Goal: Transaction & Acquisition: Obtain resource

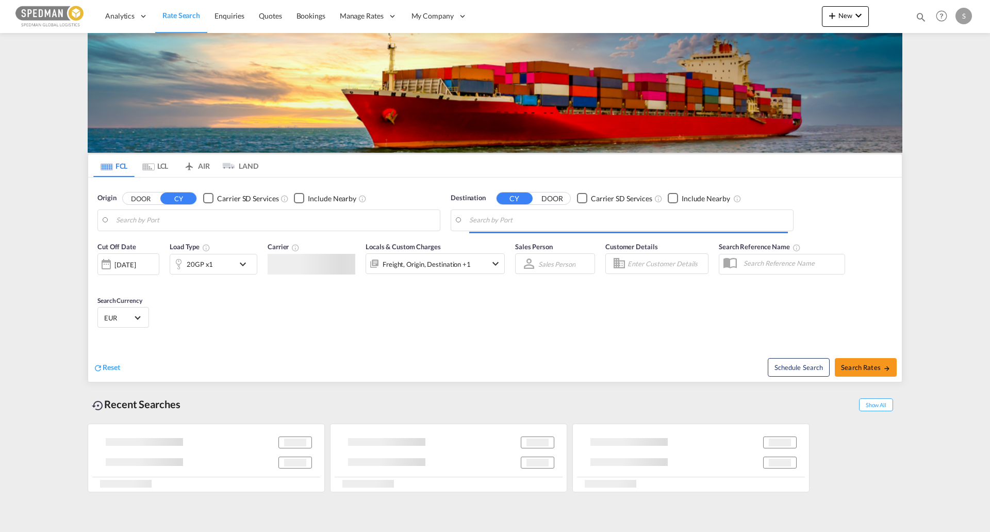
type input "[GEOGRAPHIC_DATA] ([GEOGRAPHIC_DATA]), DKCPH"
type input "[PERSON_NAME], BRSSZ"
click at [170, 223] on input "[GEOGRAPHIC_DATA] ([GEOGRAPHIC_DATA]), DKCPH" at bounding box center [275, 219] width 319 height 15
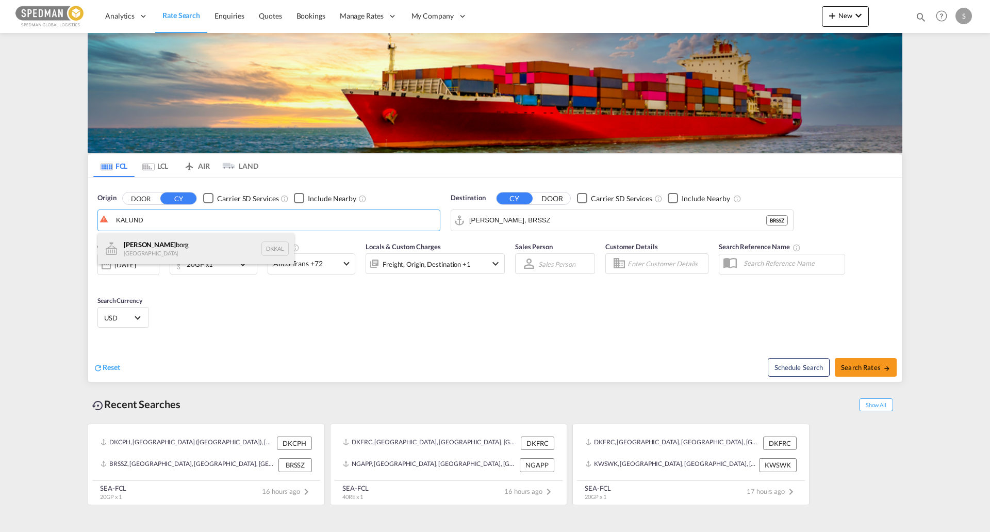
drag, startPoint x: 182, startPoint y: 243, endPoint x: 193, endPoint y: 239, distance: 11.8
click at [183, 242] on div "[PERSON_NAME] [GEOGRAPHIC_DATA] DKKAL" at bounding box center [196, 248] width 196 height 31
click at [193, 221] on input "Kalundborg, DKKAL" at bounding box center [275, 219] width 319 height 15
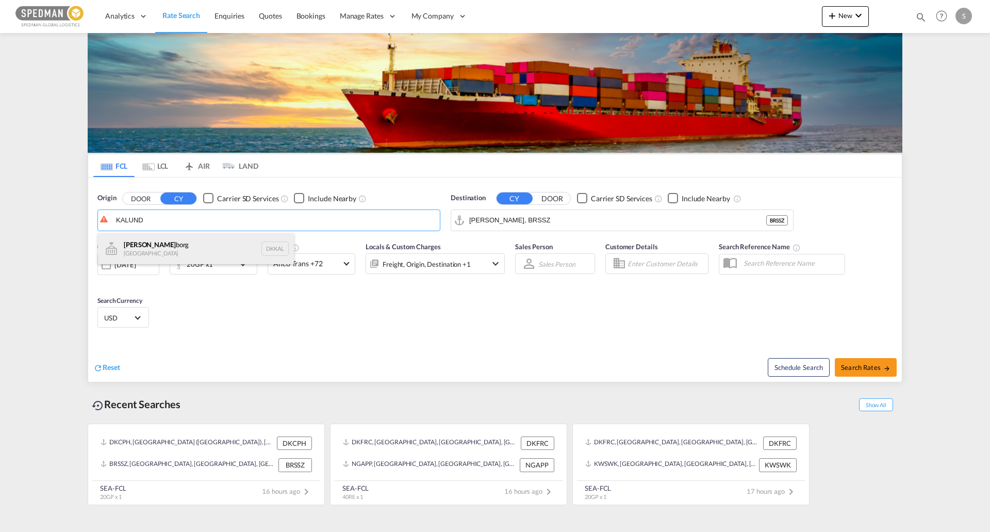
click at [134, 251] on div "[PERSON_NAME] [GEOGRAPHIC_DATA] DKKAL" at bounding box center [196, 248] width 196 height 31
type input "Kalundborg, DKKAL"
click at [534, 213] on input "[PERSON_NAME], BRSSZ" at bounding box center [628, 219] width 319 height 15
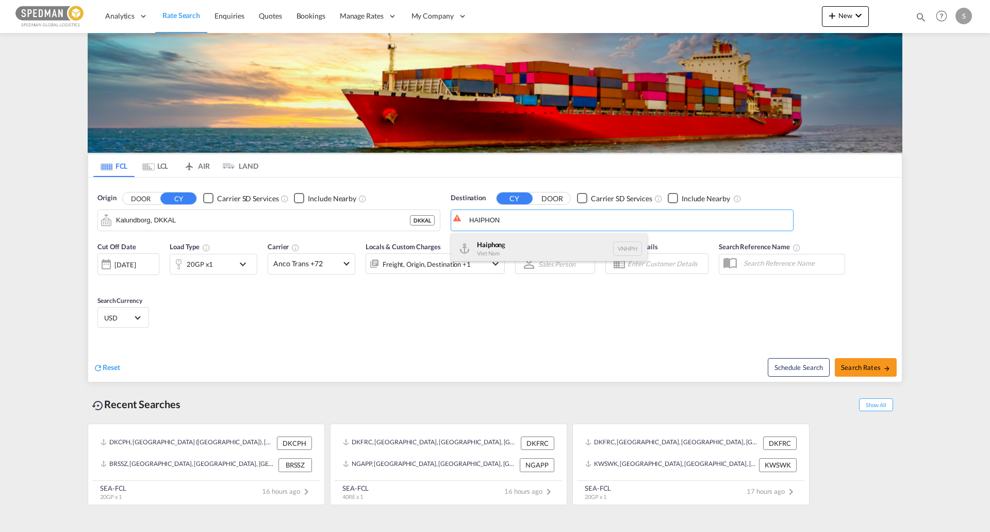
click at [521, 244] on div "Haiphon g Viet Nam VNHPH" at bounding box center [549, 248] width 196 height 31
type input "Haiphong, VNHPH"
click at [876, 361] on button "Search Rates" at bounding box center [866, 367] width 62 height 19
type input "DKKAL to VNHPH / [DATE]"
